Goal: Contribute content: Add original content to the website for others to see

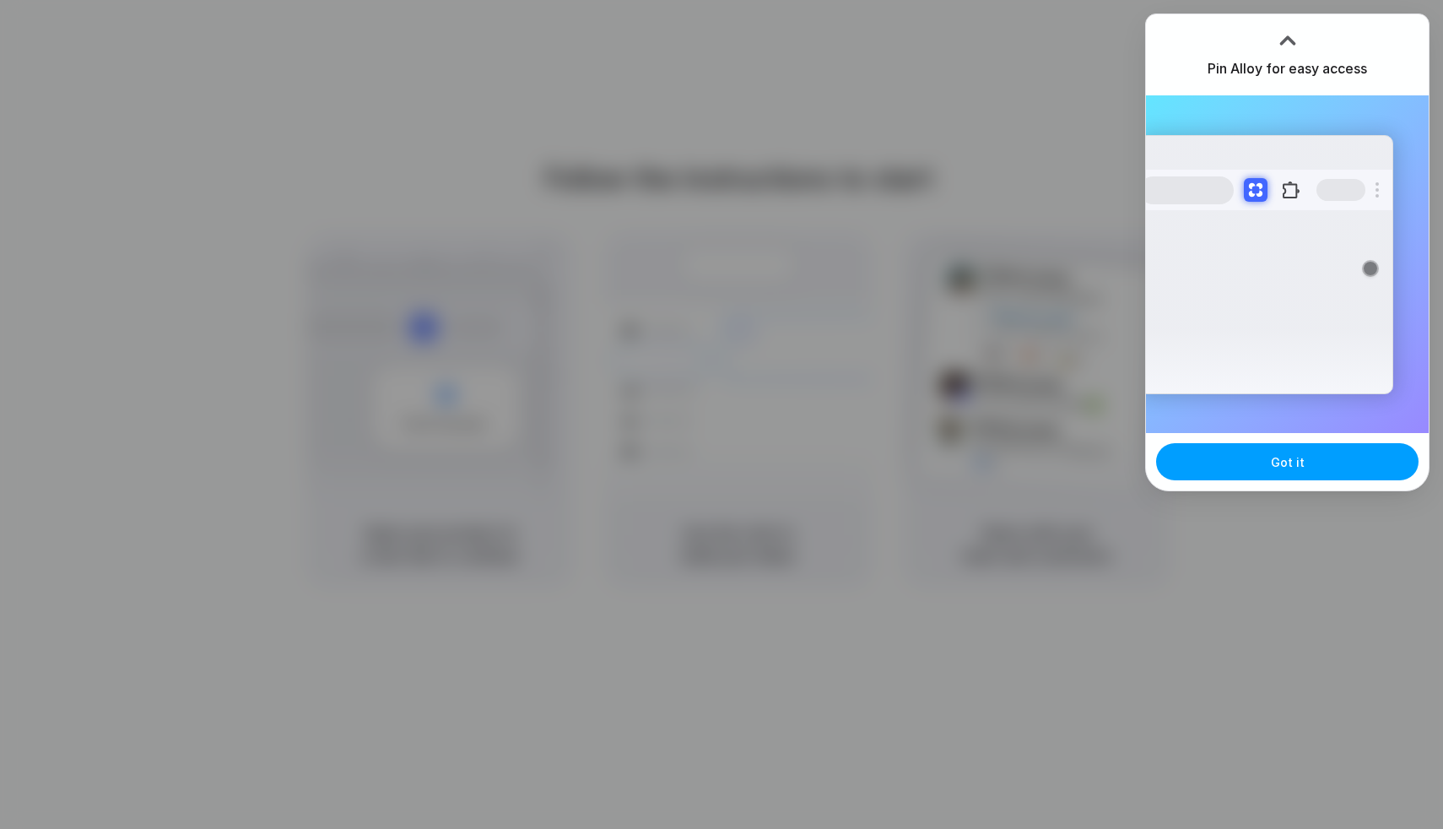
click at [1348, 460] on button "Got it" at bounding box center [1287, 461] width 262 height 37
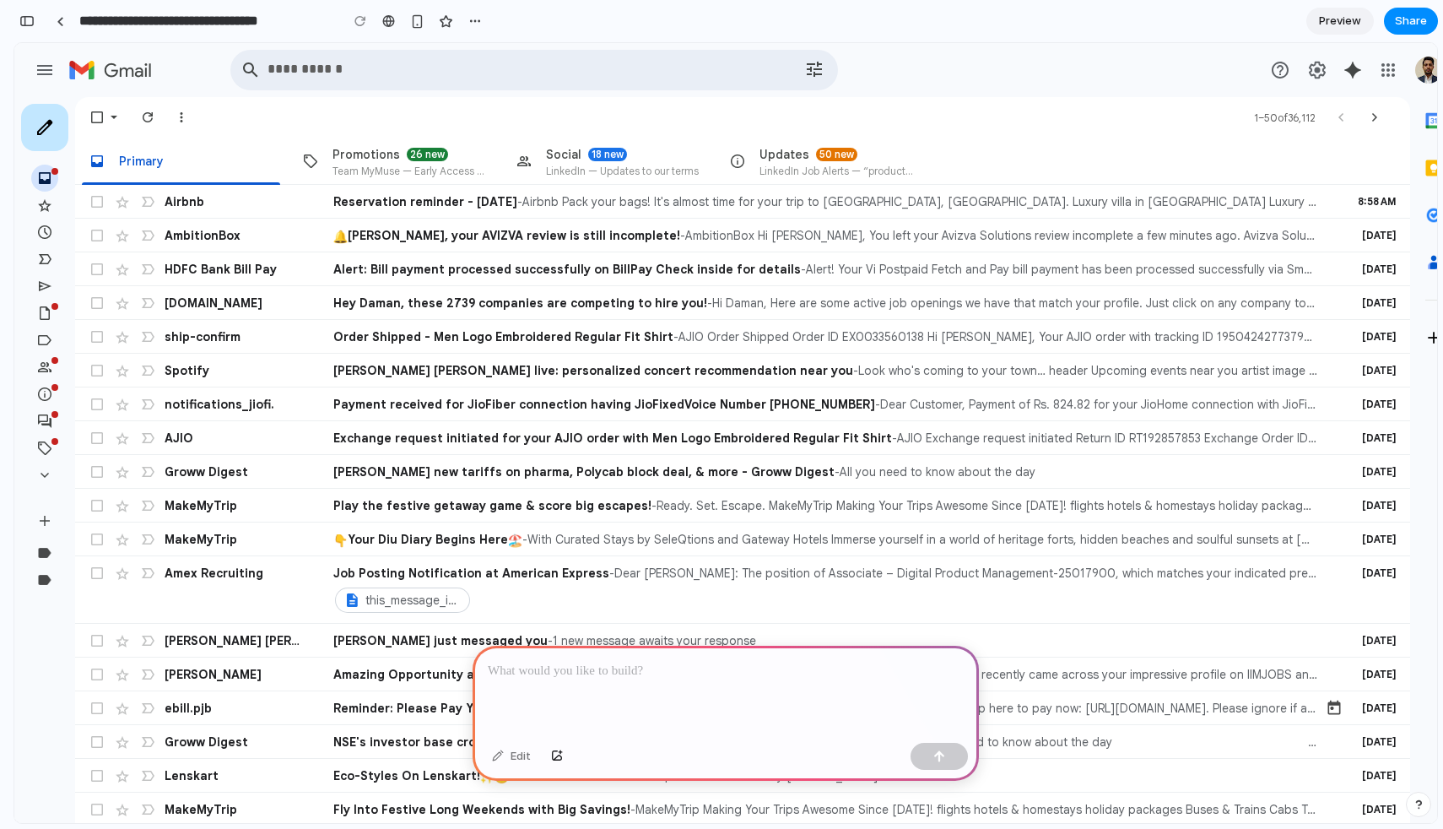
click at [559, 672] on p at bounding box center [726, 671] width 476 height 20
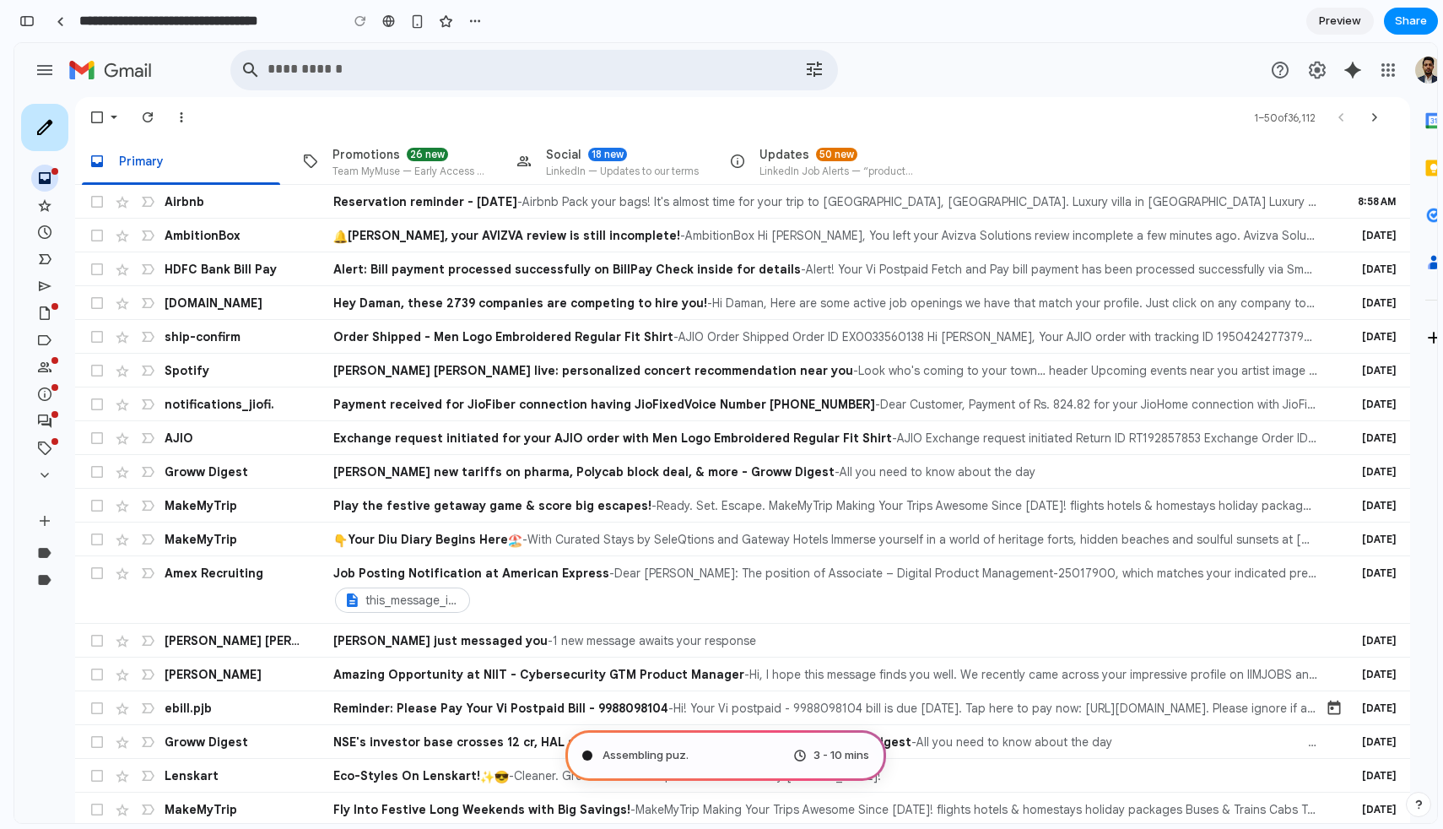
type input "**********"
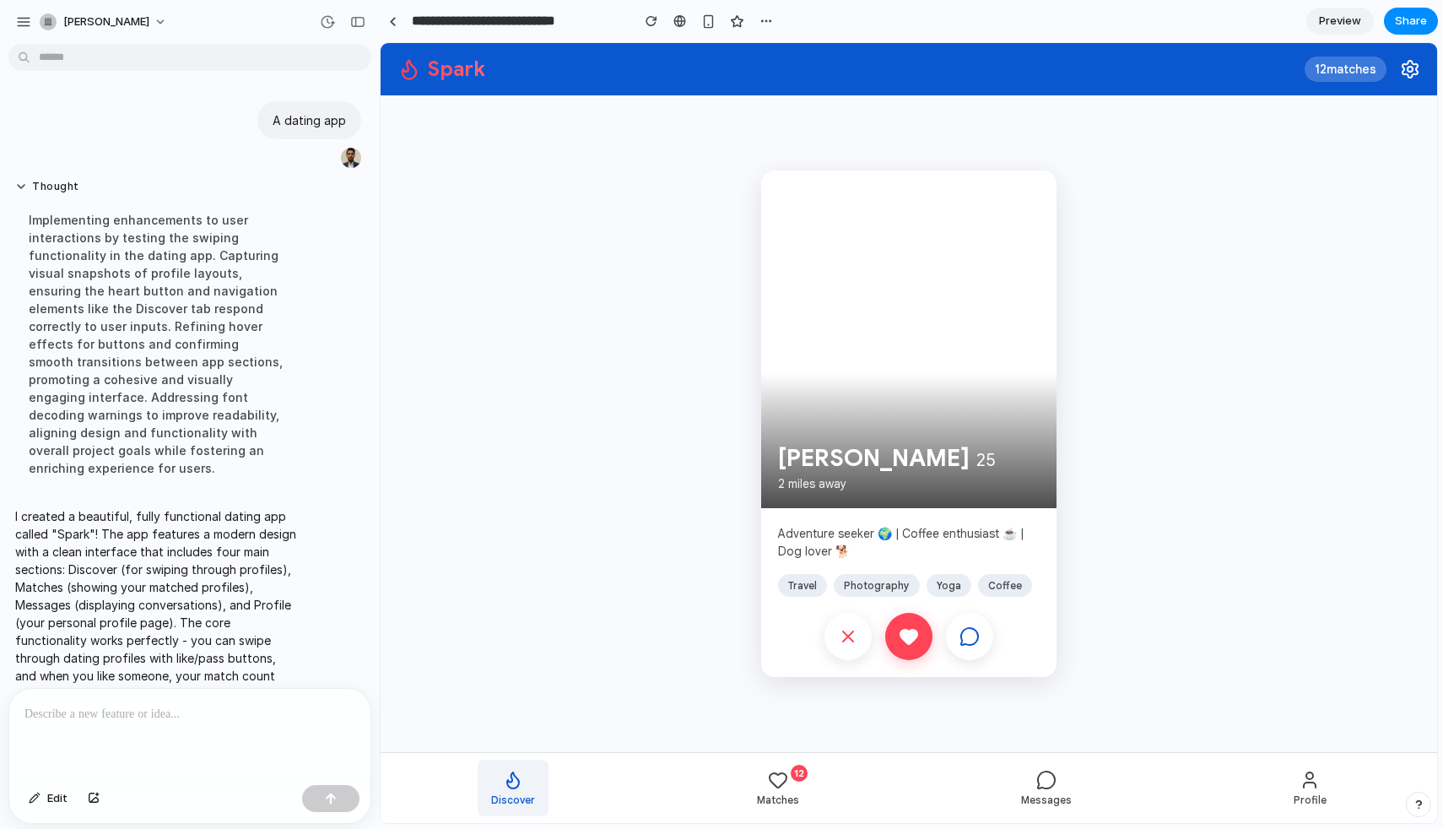
scroll to position [68, 0]
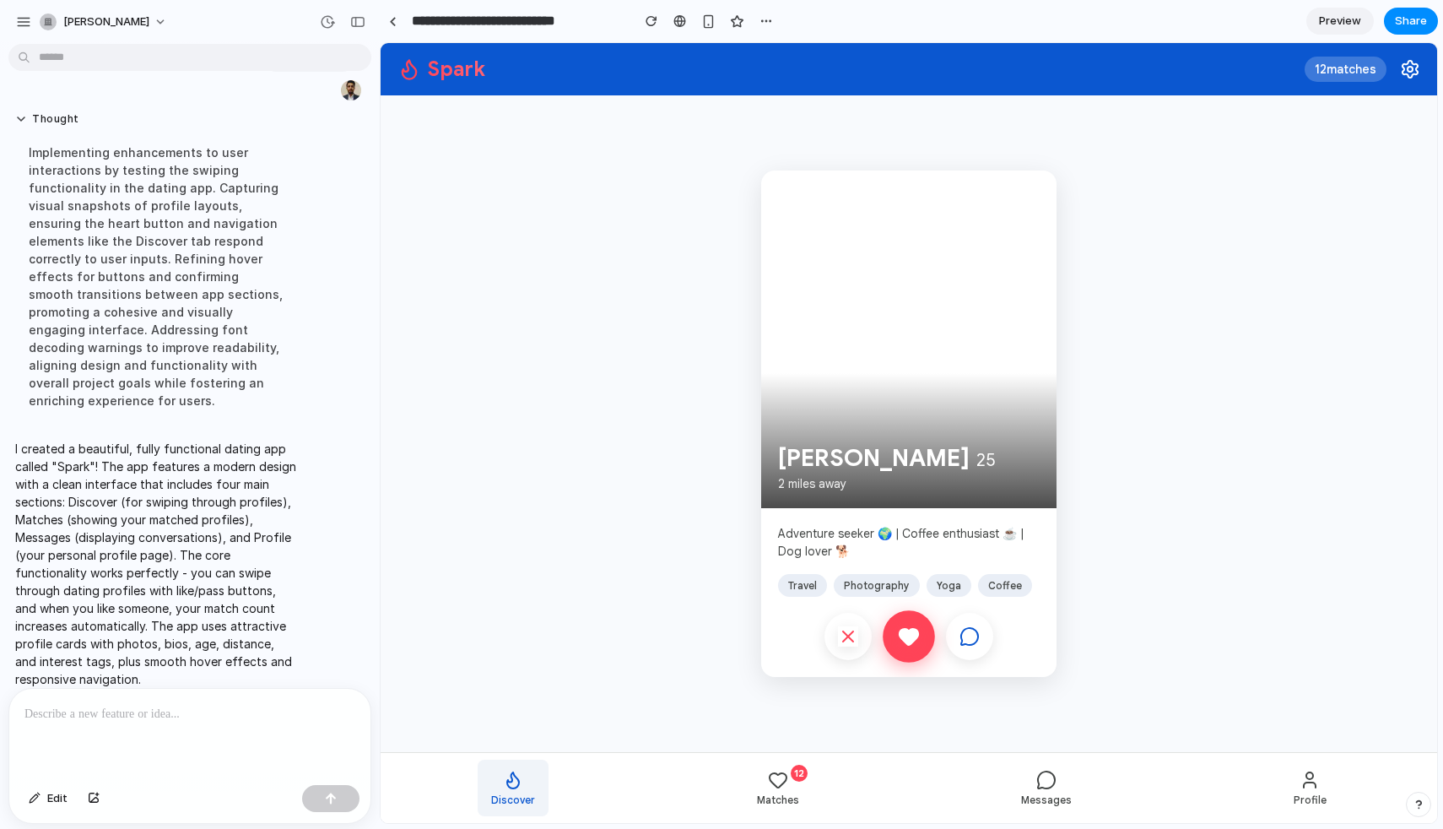
click at [923, 649] on button at bounding box center [909, 636] width 52 height 52
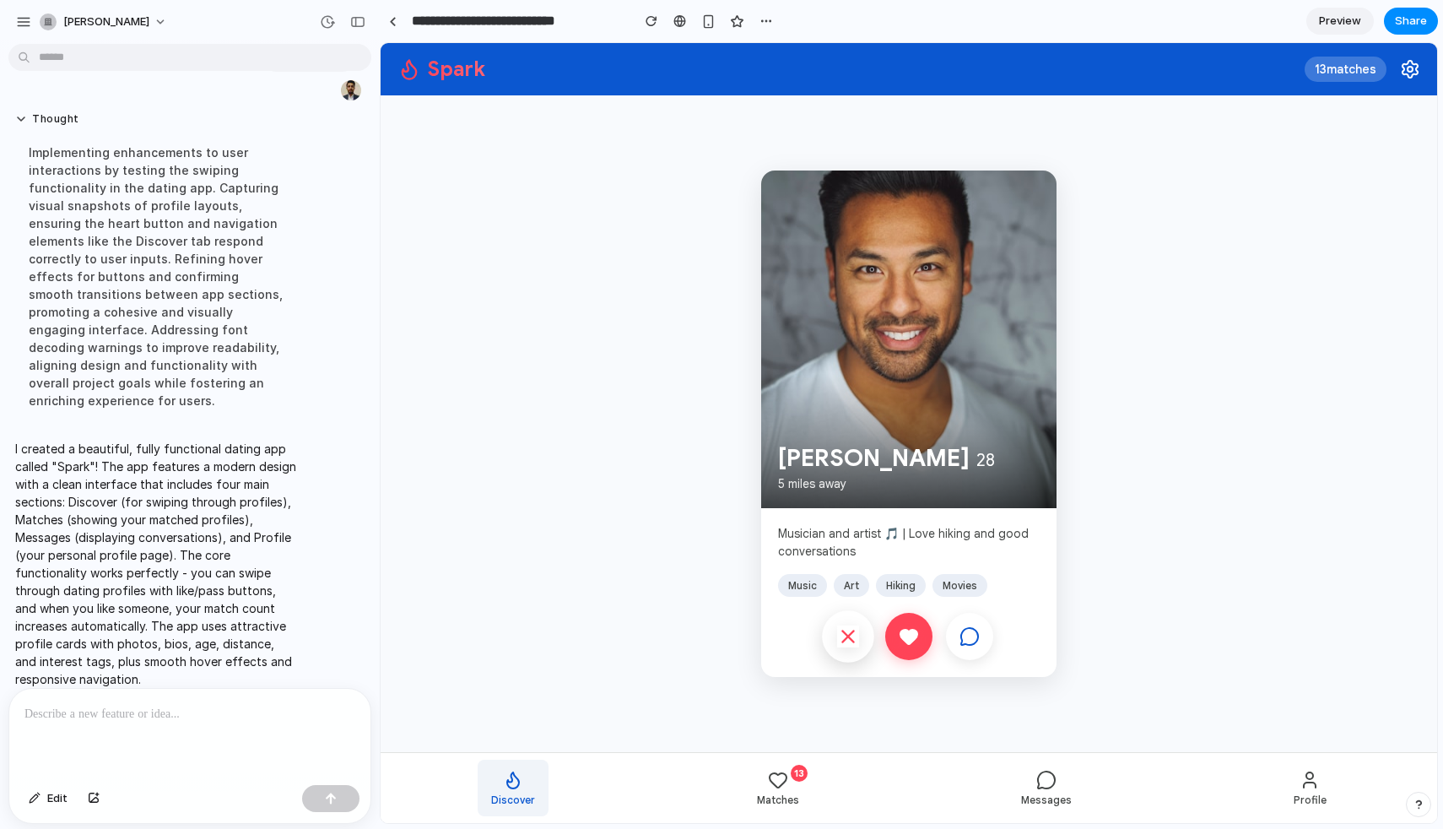
click at [860, 639] on button at bounding box center [848, 636] width 52 height 52
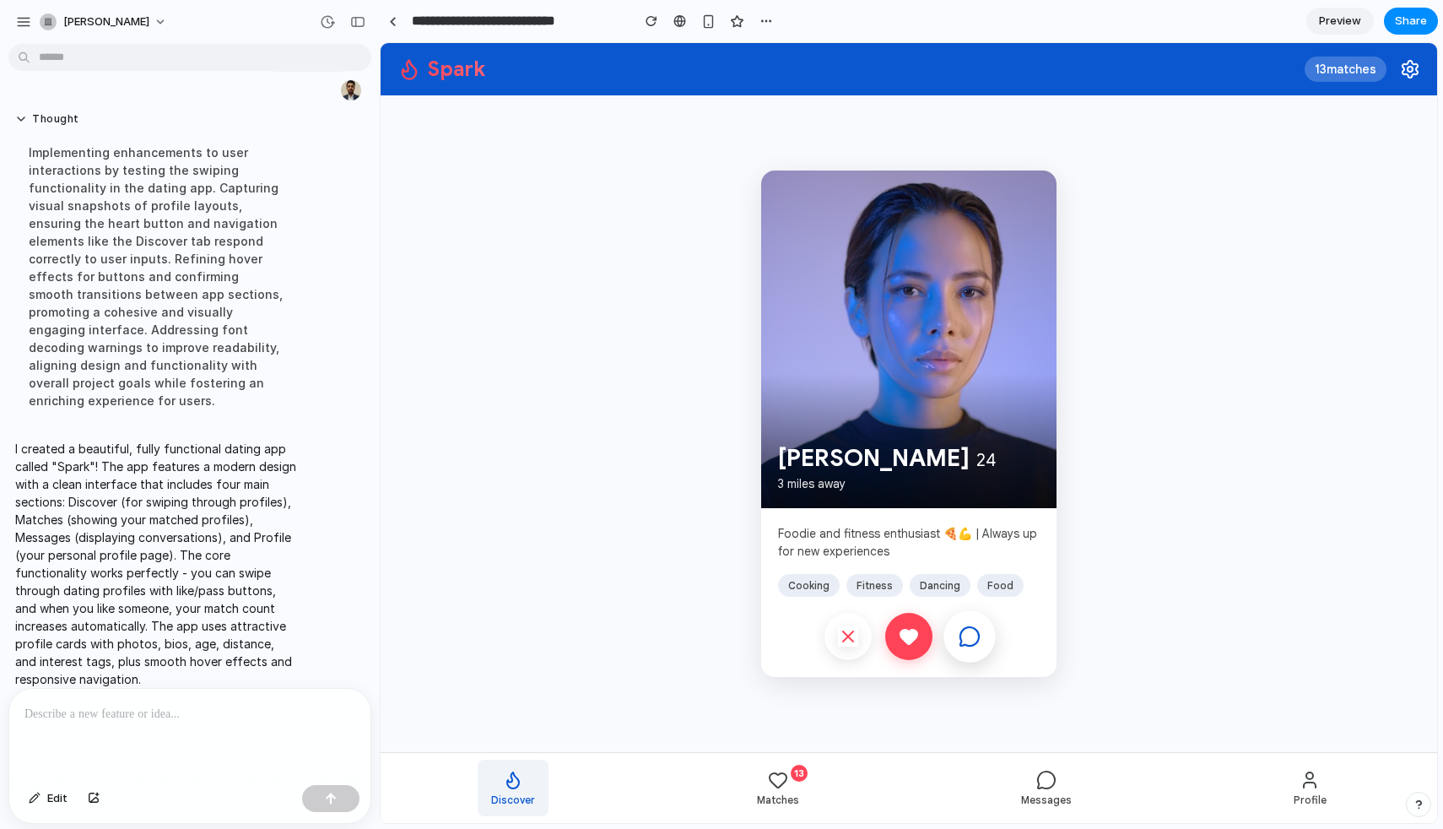
click at [956, 626] on button at bounding box center [969, 636] width 52 height 52
click at [970, 634] on icon at bounding box center [970, 636] width 22 height 22
click at [778, 786] on icon at bounding box center [778, 780] width 17 height 14
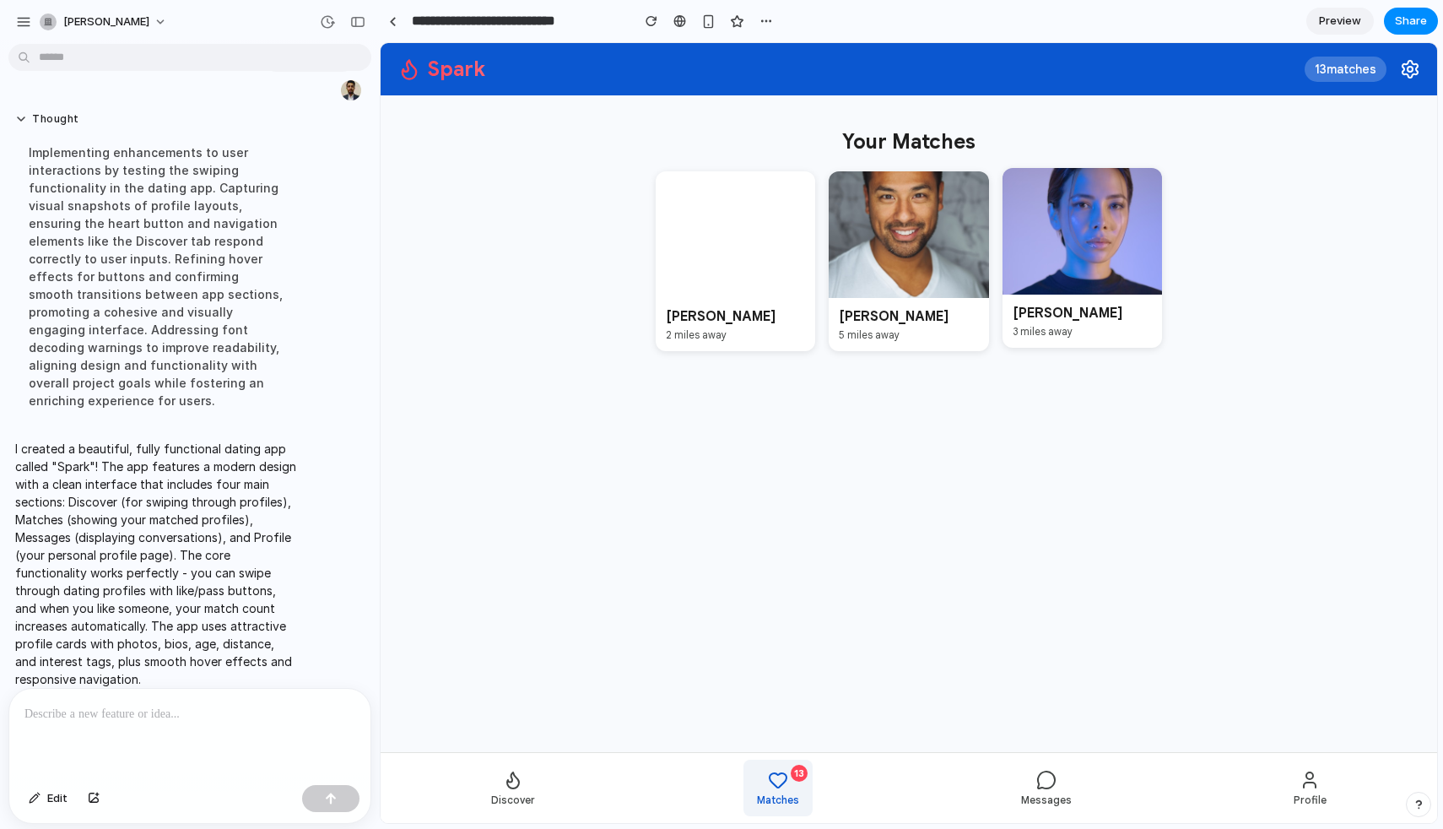
click at [1051, 279] on div at bounding box center [1082, 231] width 159 height 127
click at [1040, 786] on icon at bounding box center [1046, 780] width 20 height 20
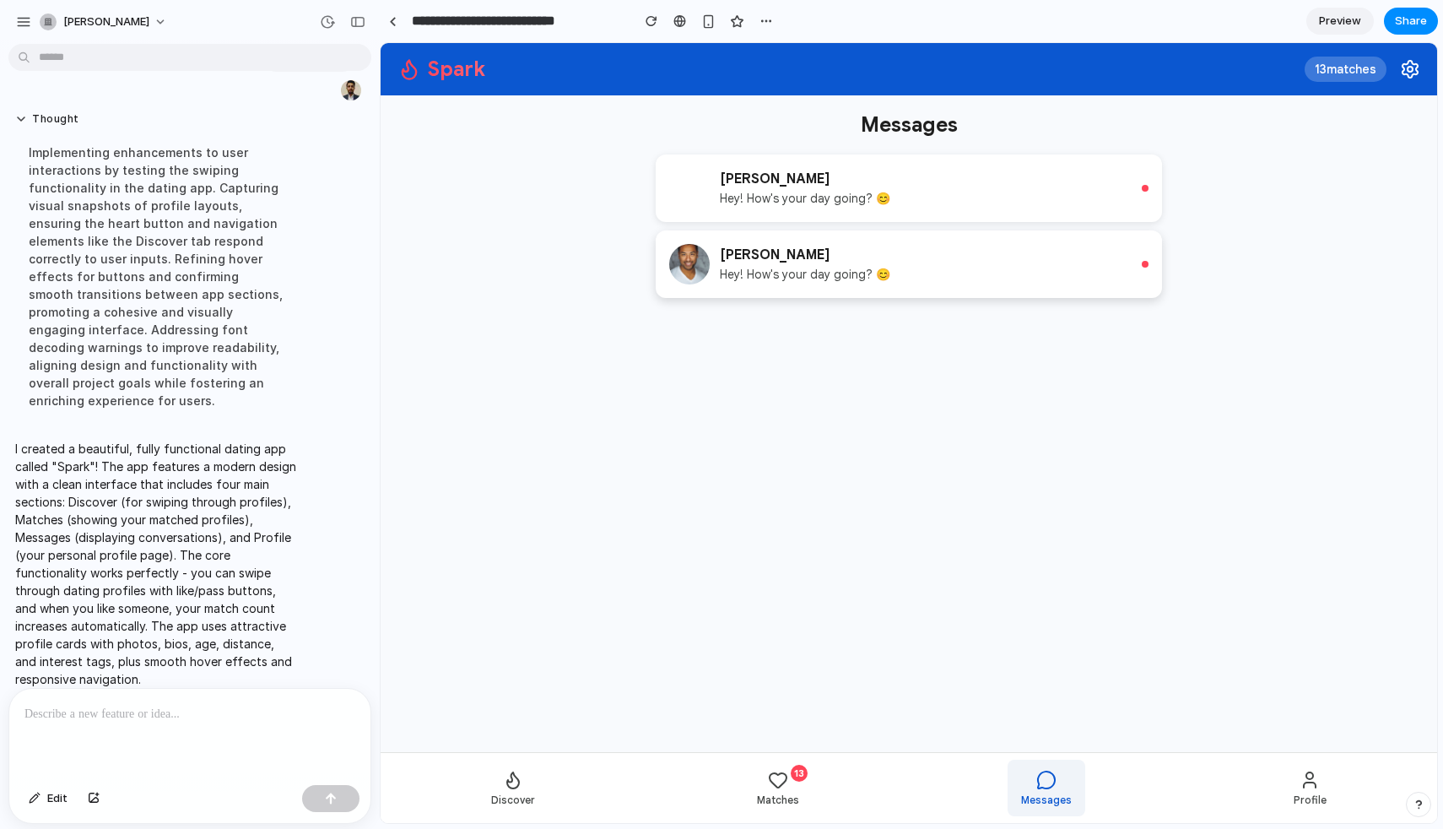
click at [860, 196] on p "Hey! How's your day going? 😊" at bounding box center [926, 198] width 412 height 15
click at [1325, 792] on button "Profile" at bounding box center [1310, 787] width 60 height 57
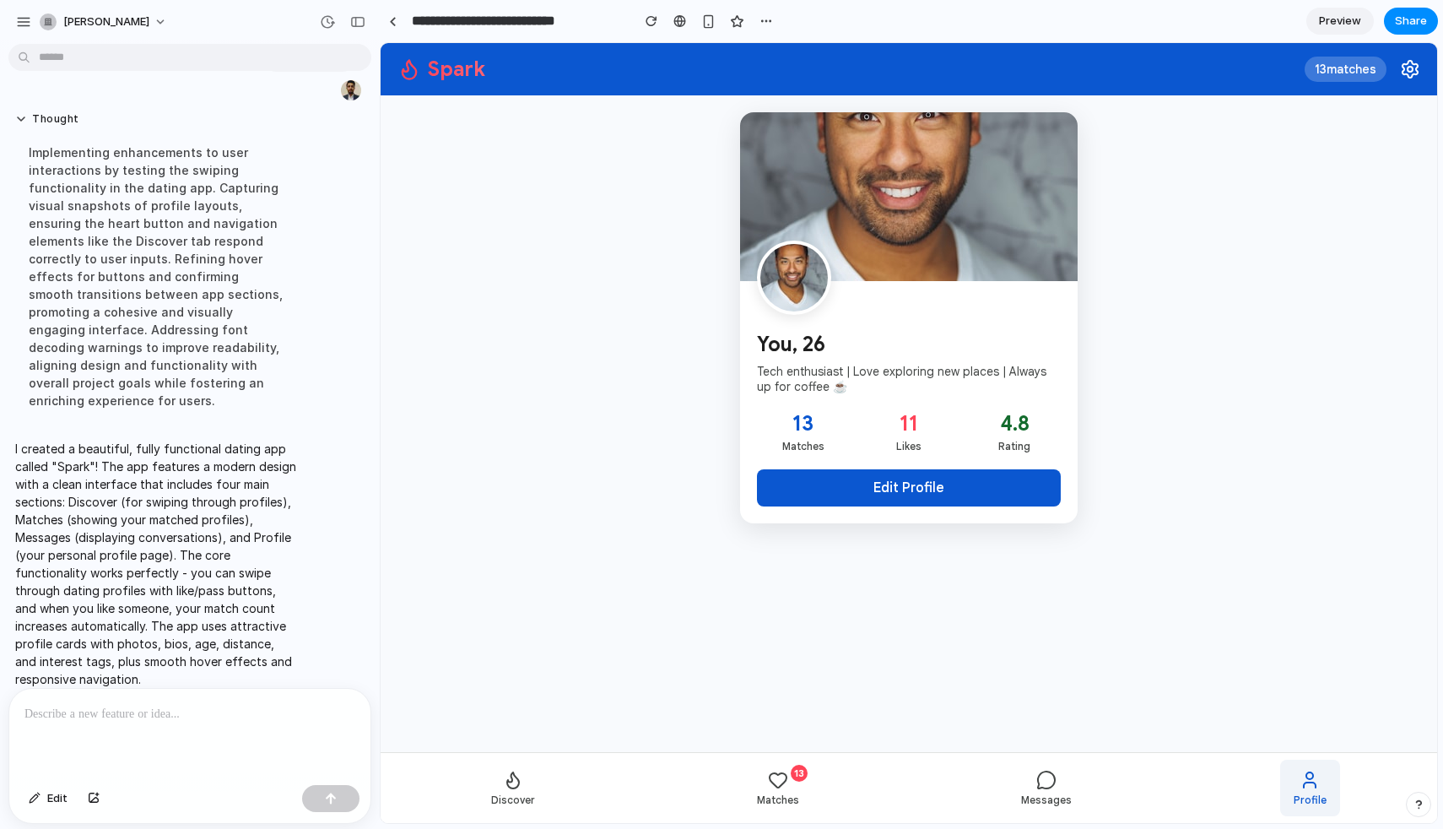
click at [909, 245] on div at bounding box center [909, 196] width 338 height 169
click at [984, 500] on button "Edit Profile" at bounding box center [909, 487] width 304 height 37
click at [1025, 415] on div "4.8" at bounding box center [1015, 423] width 92 height 25
click at [1338, 82] on header "Spark 13 matches" at bounding box center [909, 69] width 1057 height 52
click at [1352, 68] on div "13 matches" at bounding box center [1346, 69] width 82 height 25
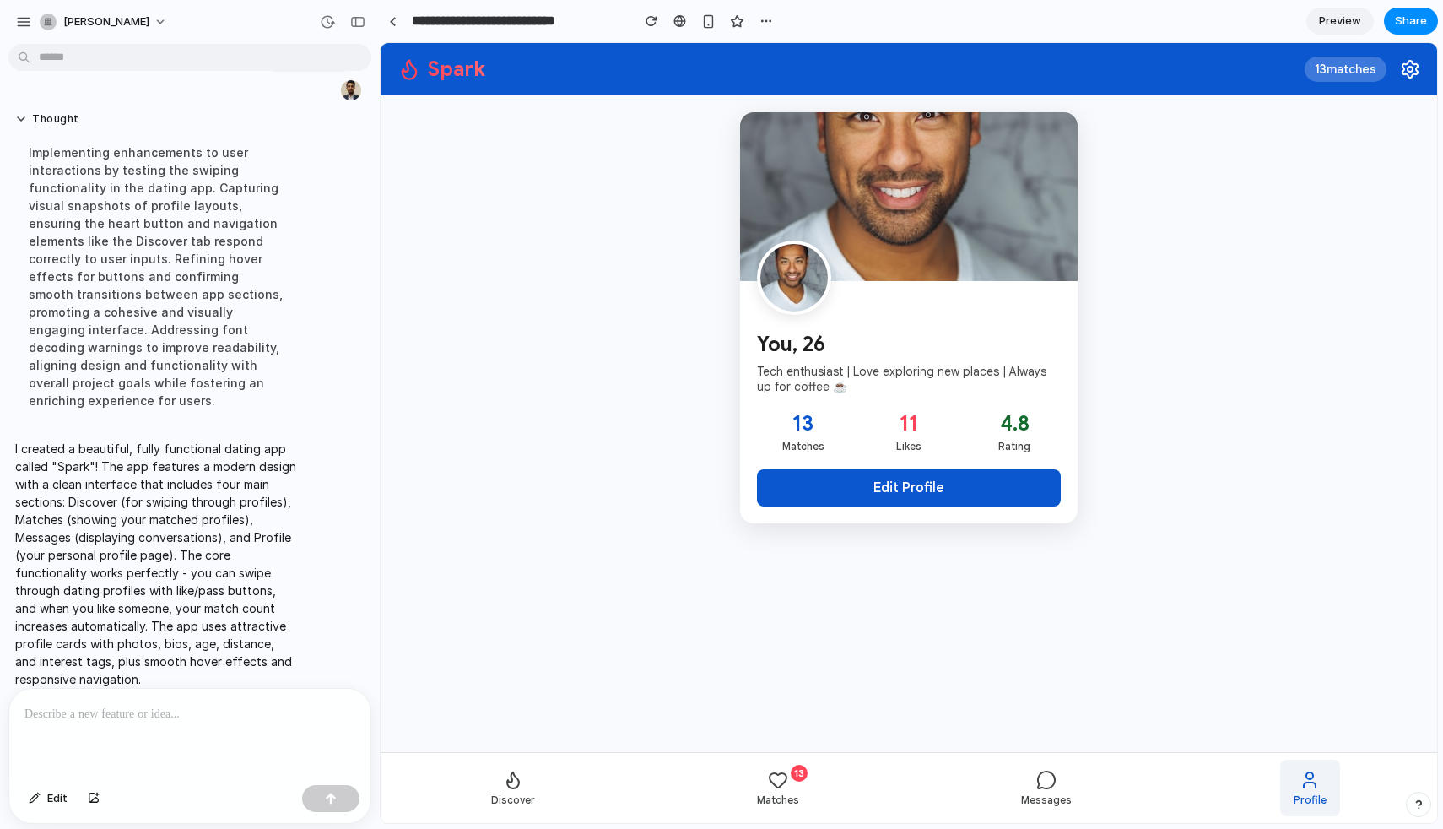
click at [1418, 62] on icon at bounding box center [1410, 69] width 20 height 20
click at [1417, 64] on icon at bounding box center [1410, 69] width 20 height 20
click at [462, 100] on div "You, 26 Tech enthusiast | Love exploring new places | Always up for coffee ☕ 13…" at bounding box center [909, 423] width 1057 height 657
click at [14, 22] on button "button" at bounding box center [23, 21] width 25 height 25
click at [25, 30] on button "button" at bounding box center [23, 21] width 25 height 25
